Goal: Information Seeking & Learning: Learn about a topic

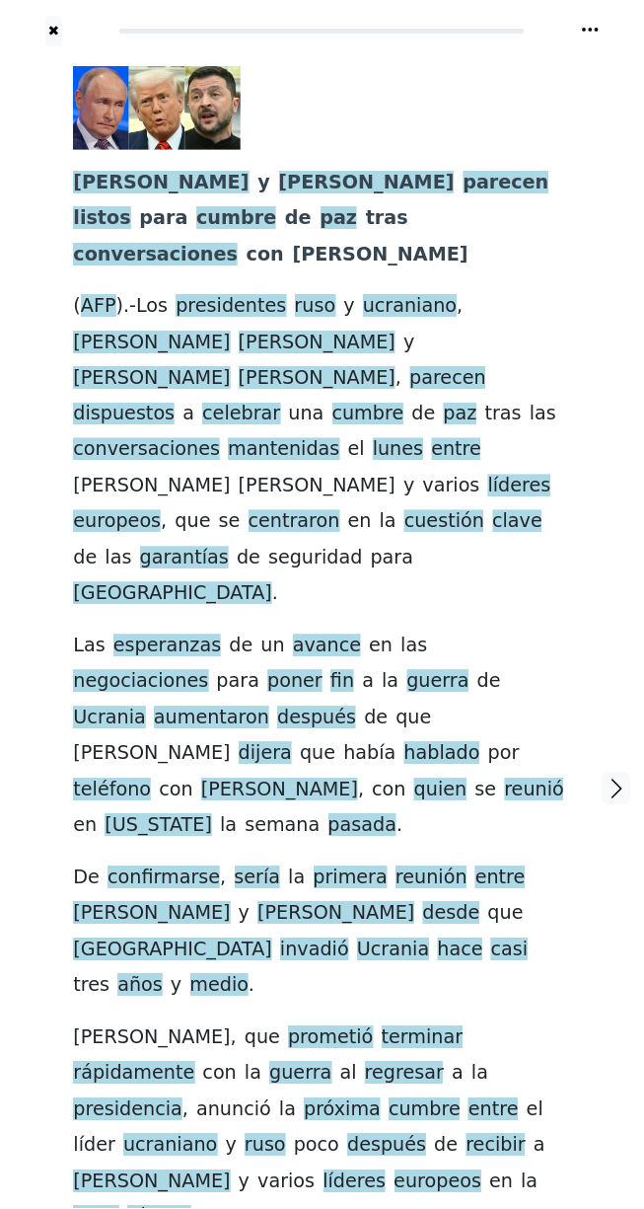
click at [464, 187] on span "parecen" at bounding box center [507, 183] width 86 height 25
click at [130, 206] on span "listos" at bounding box center [101, 218] width 57 height 25
click at [276, 206] on span "cumbre" at bounding box center [236, 218] width 80 height 25
click at [396, 331] on span "[PERSON_NAME]" at bounding box center [317, 343] width 157 height 25
click at [358, 206] on span "paz" at bounding box center [339, 218] width 37 height 25
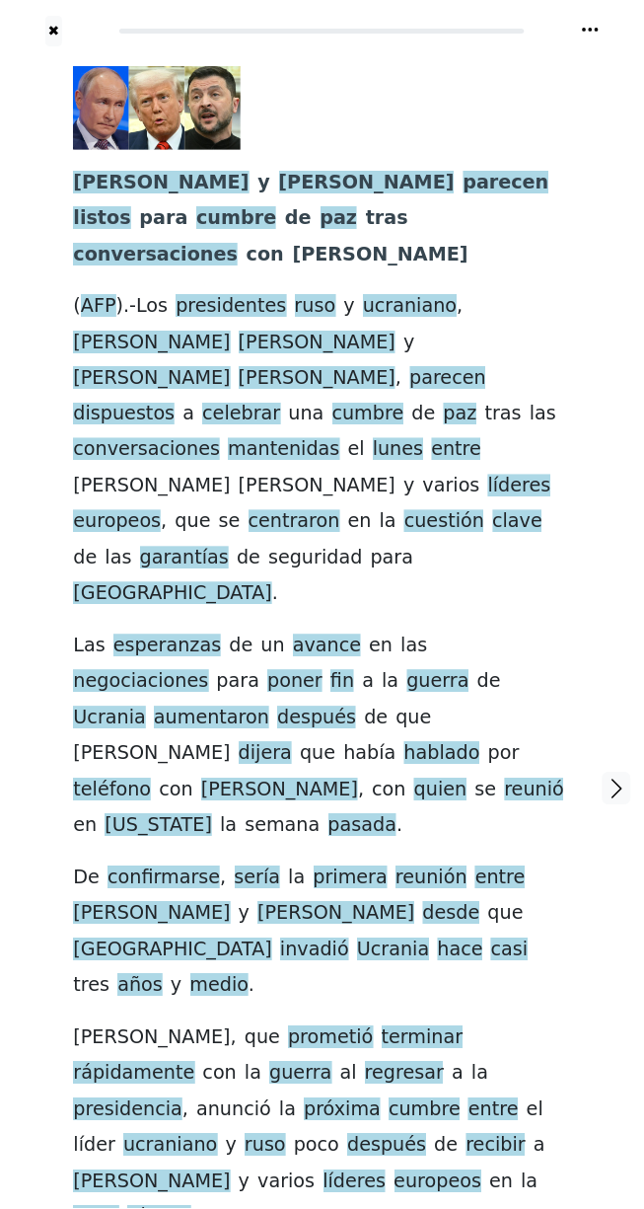
click at [279, 187] on span "[PERSON_NAME]" at bounding box center [367, 183] width 176 height 25
click at [152, 243] on span "conversaciones" at bounding box center [155, 255] width 165 height 25
click at [407, 63] on div "[PERSON_NAME] y [PERSON_NAME] parecen listos para cumbre [PERSON_NAME] tras con…" at bounding box center [321, 789] width 537 height 1486
click at [409, 206] on span "tras" at bounding box center [387, 218] width 42 height 25
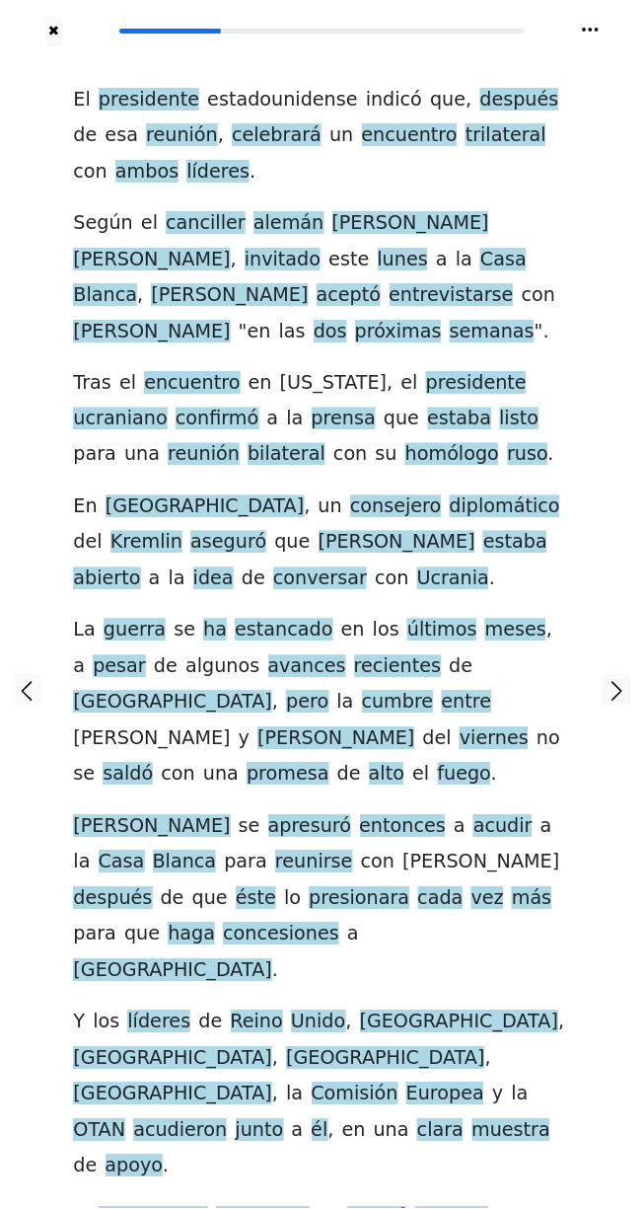
click at [141, 222] on span "el" at bounding box center [149, 223] width 17 height 25
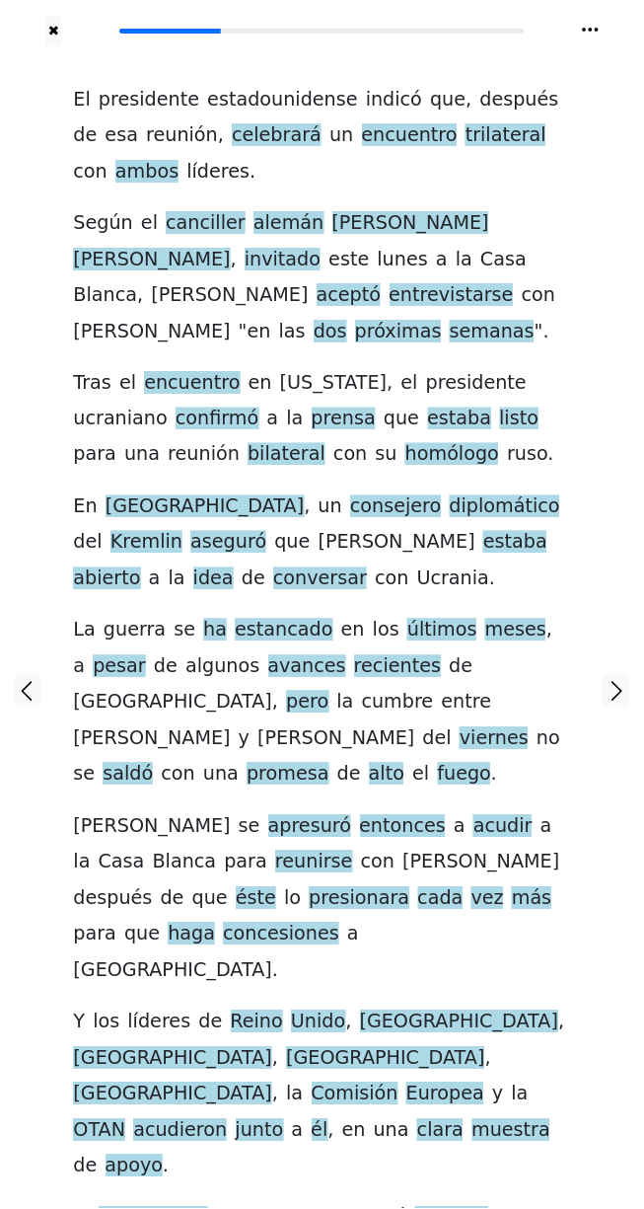
click at [282, 62] on div "El presidente estadounidense indicó que , después de esa reunión , celebrará un…" at bounding box center [321, 691] width 537 height 1291
click at [613, 246] on div at bounding box center [617, 691] width 53 height 1291
click at [484, 92] on span "después" at bounding box center [520, 100] width 79 height 25
click at [596, 256] on div at bounding box center [617, 691] width 53 height 1291
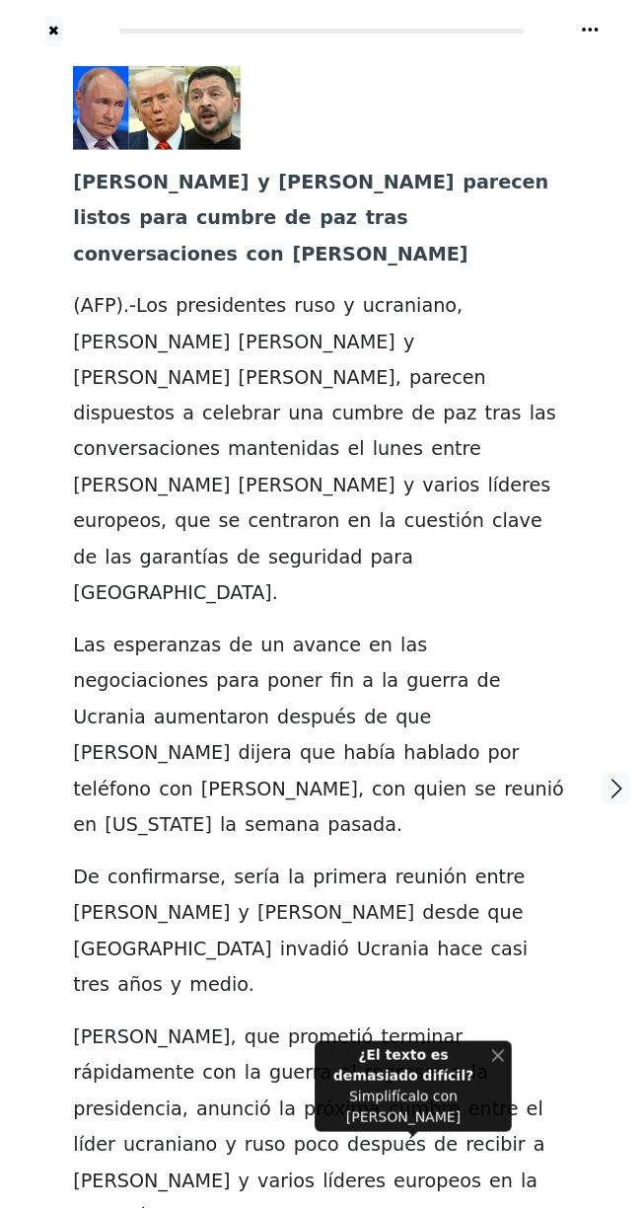
click at [302, 294] on span "ruso" at bounding box center [315, 306] width 41 height 25
click at [523, 53] on div "[PERSON_NAME] y [PERSON_NAME] parecen listos para cumbre [PERSON_NAME] tras con…" at bounding box center [321, 789] width 537 height 1486
